Goal: Navigation & Orientation: Find specific page/section

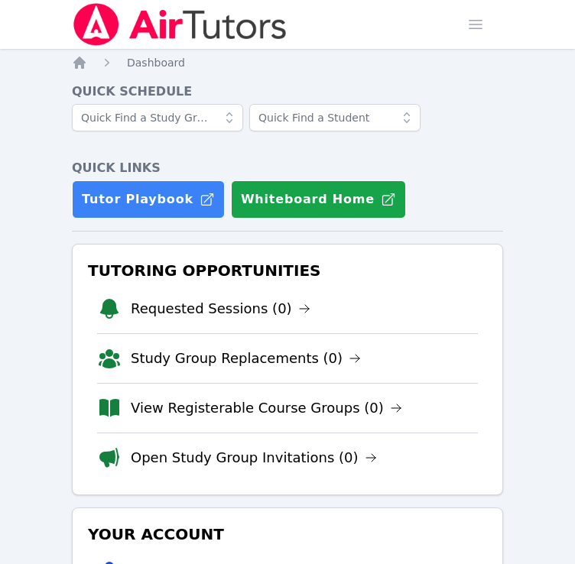
scroll to position [284, 0]
